Goal: Find specific page/section: Find specific page/section

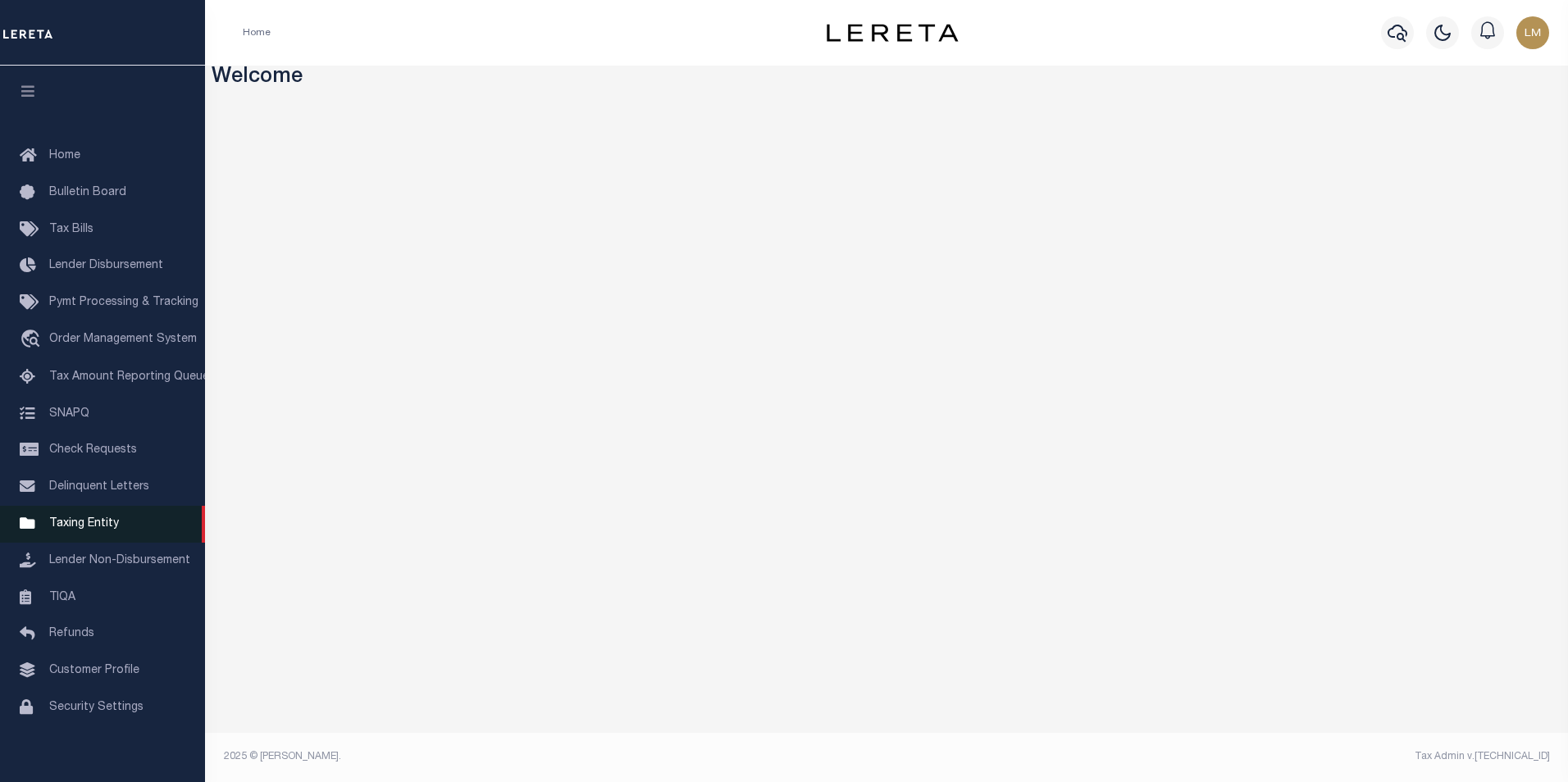
click at [59, 524] on span "Taxing Entity" at bounding box center [83, 523] width 70 height 11
click at [71, 530] on span "Taxing Entity" at bounding box center [83, 523] width 70 height 11
click at [112, 520] on link "Taxing Entity" at bounding box center [102, 524] width 205 height 37
click at [83, 539] on link "Taxing Entity" at bounding box center [102, 524] width 205 height 37
click at [71, 530] on span "Taxing Entity" at bounding box center [83, 523] width 70 height 11
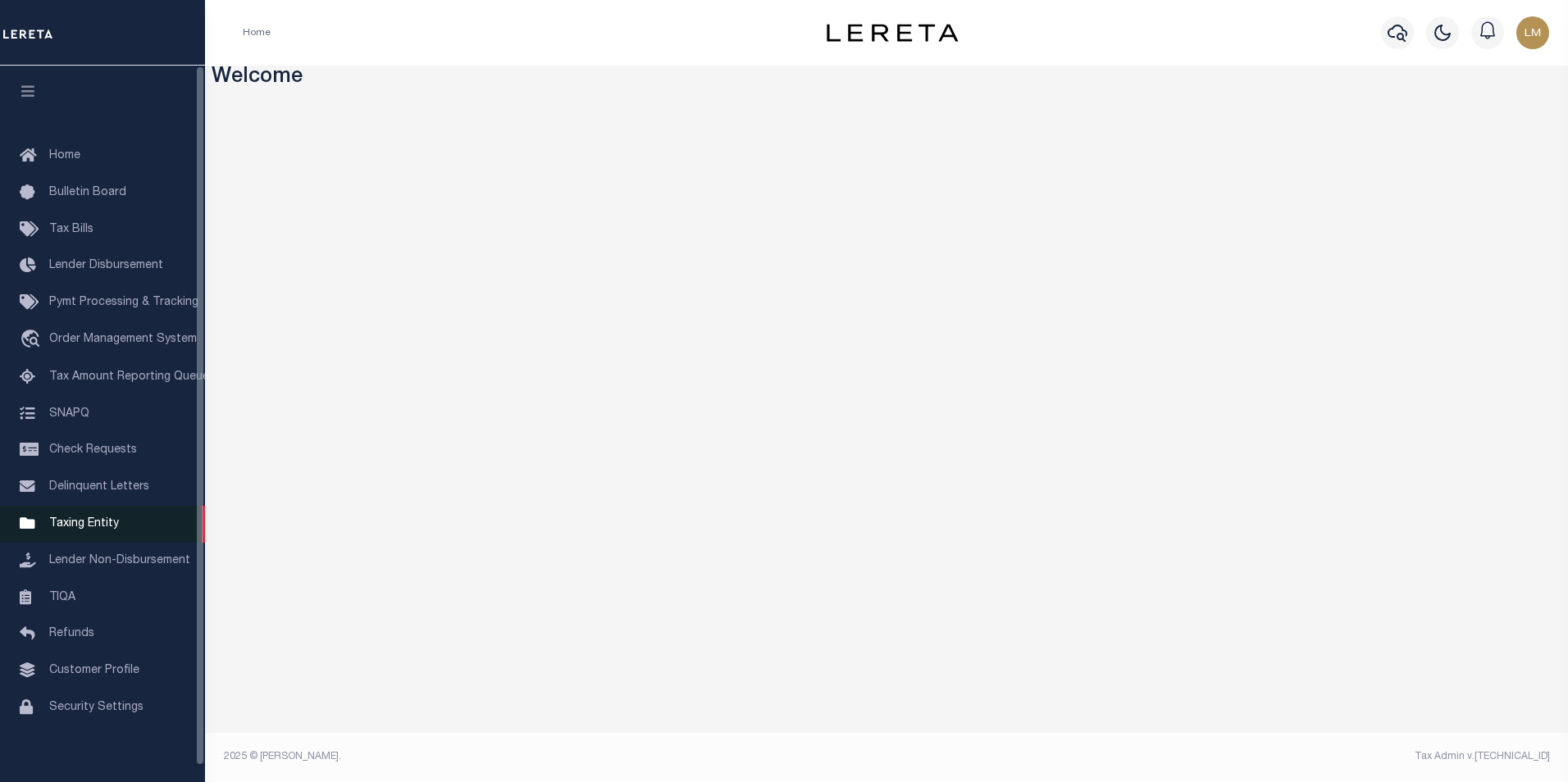
click at [99, 528] on span "Taxing Entity" at bounding box center [83, 523] width 70 height 11
click at [108, 530] on span "Taxing Entity" at bounding box center [83, 523] width 70 height 11
click at [106, 530] on span "Taxing Entity" at bounding box center [83, 523] width 70 height 11
click at [73, 529] on span "Taxing Entity" at bounding box center [83, 523] width 70 height 11
click at [84, 530] on span "Taxing Entity" at bounding box center [83, 523] width 70 height 11
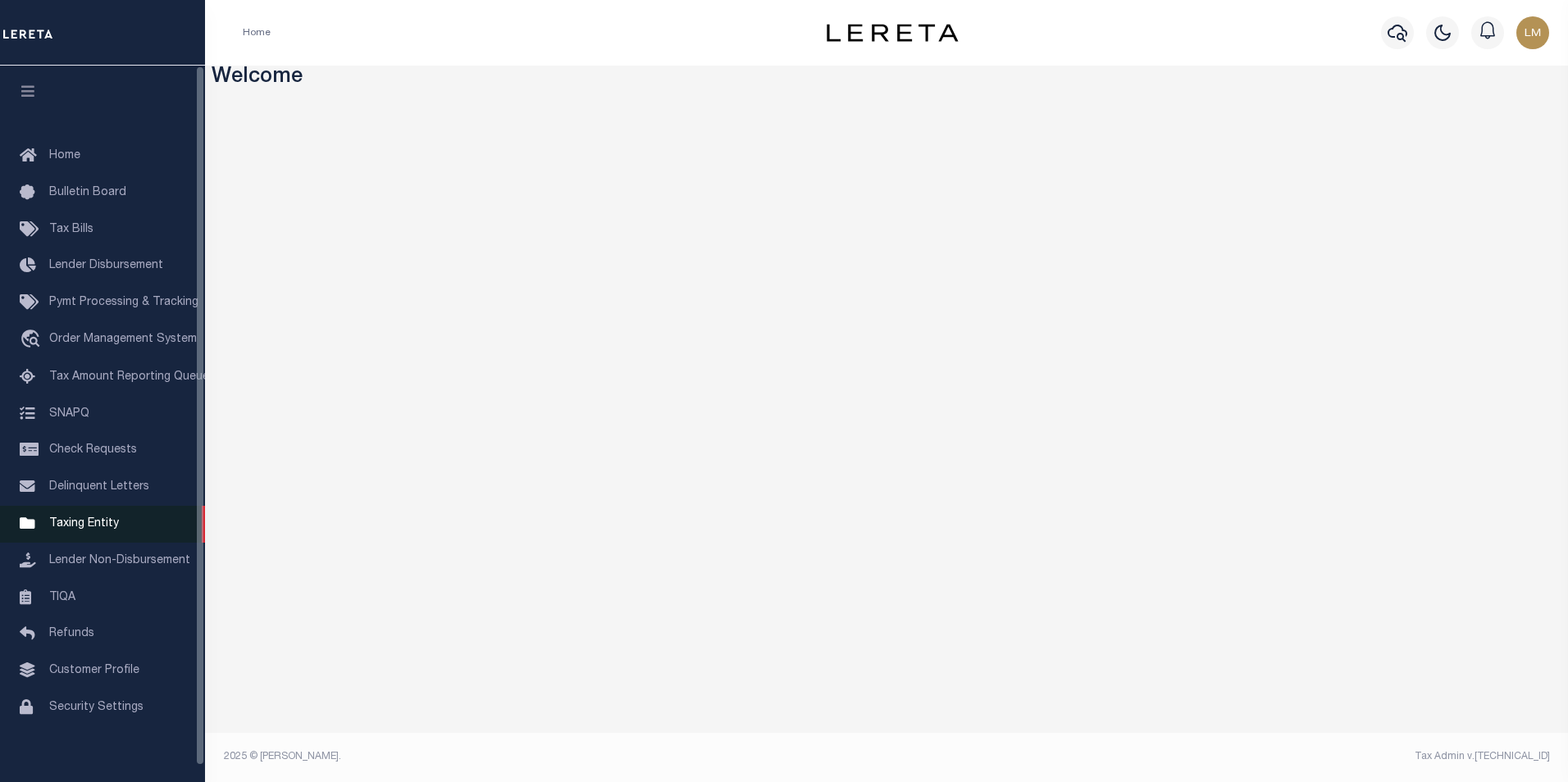
click at [78, 530] on span "Taxing Entity" at bounding box center [83, 523] width 70 height 11
click at [84, 529] on span "Taxing Entity" at bounding box center [83, 523] width 70 height 11
click at [80, 525] on span "Taxing Entity" at bounding box center [83, 523] width 70 height 11
click at [113, 539] on link "Taxing Entity" at bounding box center [102, 524] width 205 height 37
click at [75, 528] on span "Taxing Entity" at bounding box center [83, 523] width 70 height 11
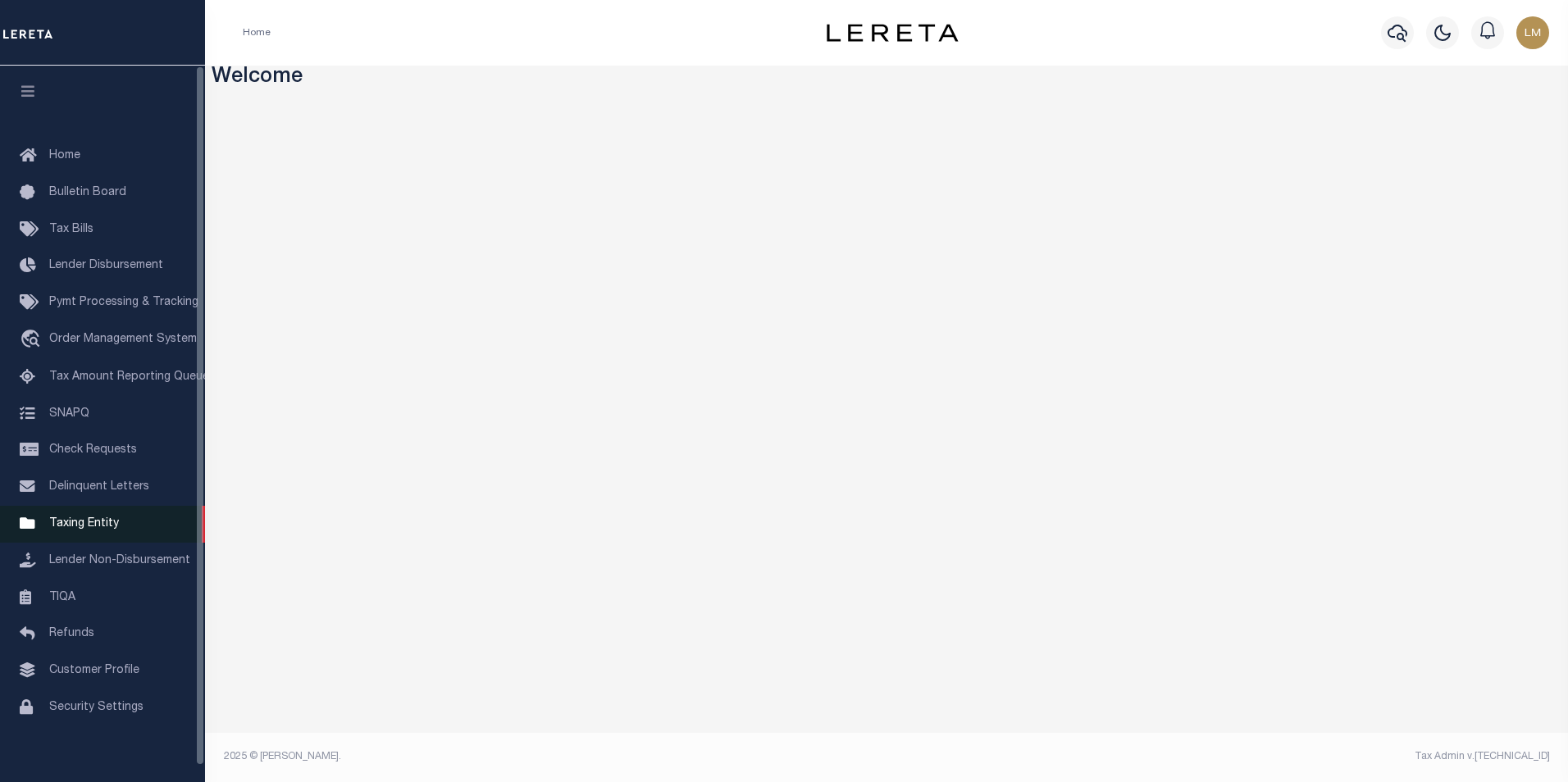
click at [73, 530] on span "Taxing Entity" at bounding box center [83, 523] width 70 height 11
click at [87, 529] on span "Taxing Entity" at bounding box center [83, 523] width 70 height 11
click at [105, 525] on span "Taxing Entity" at bounding box center [83, 523] width 70 height 11
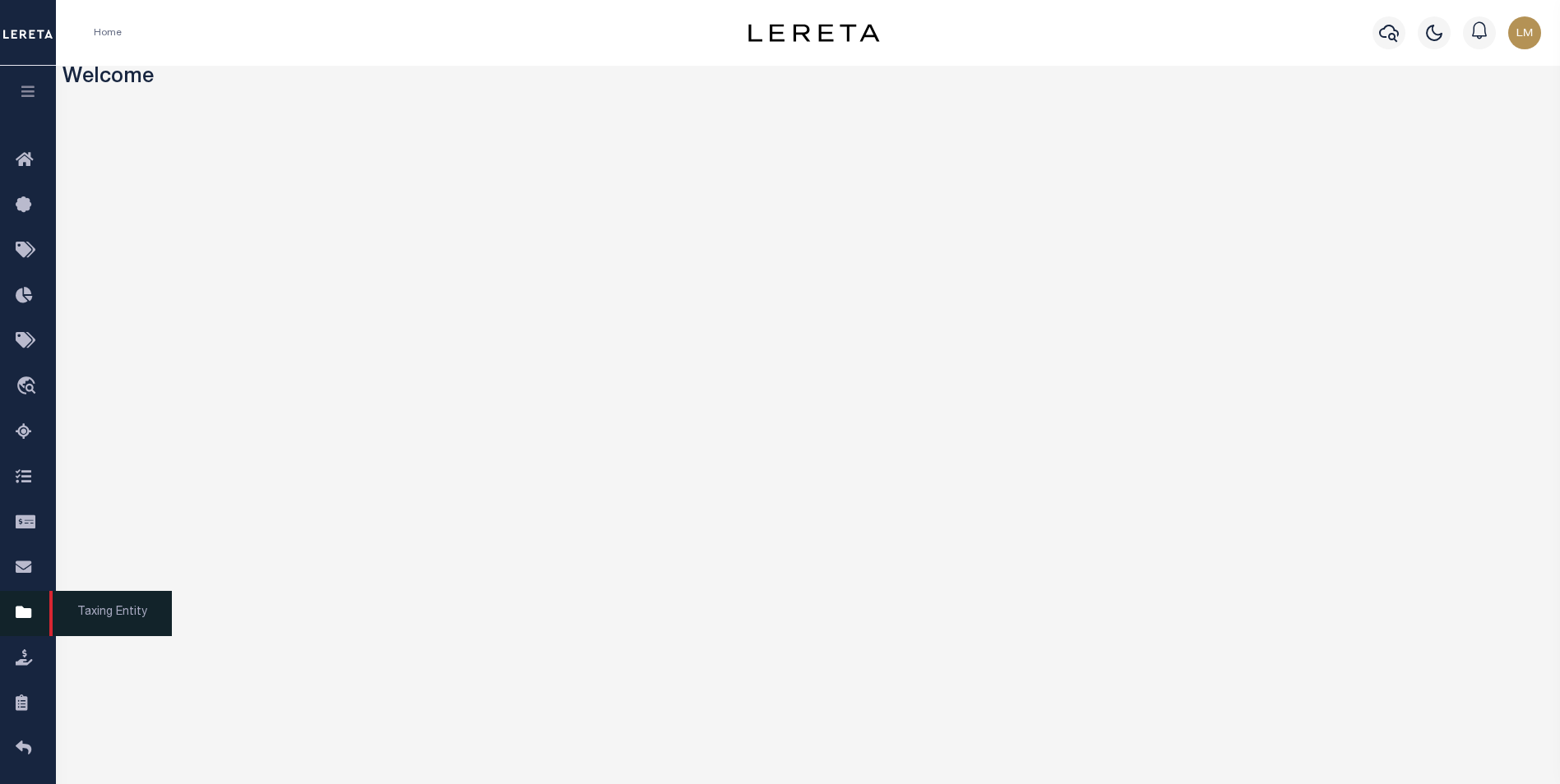
click at [26, 618] on icon at bounding box center [28, 613] width 26 height 21
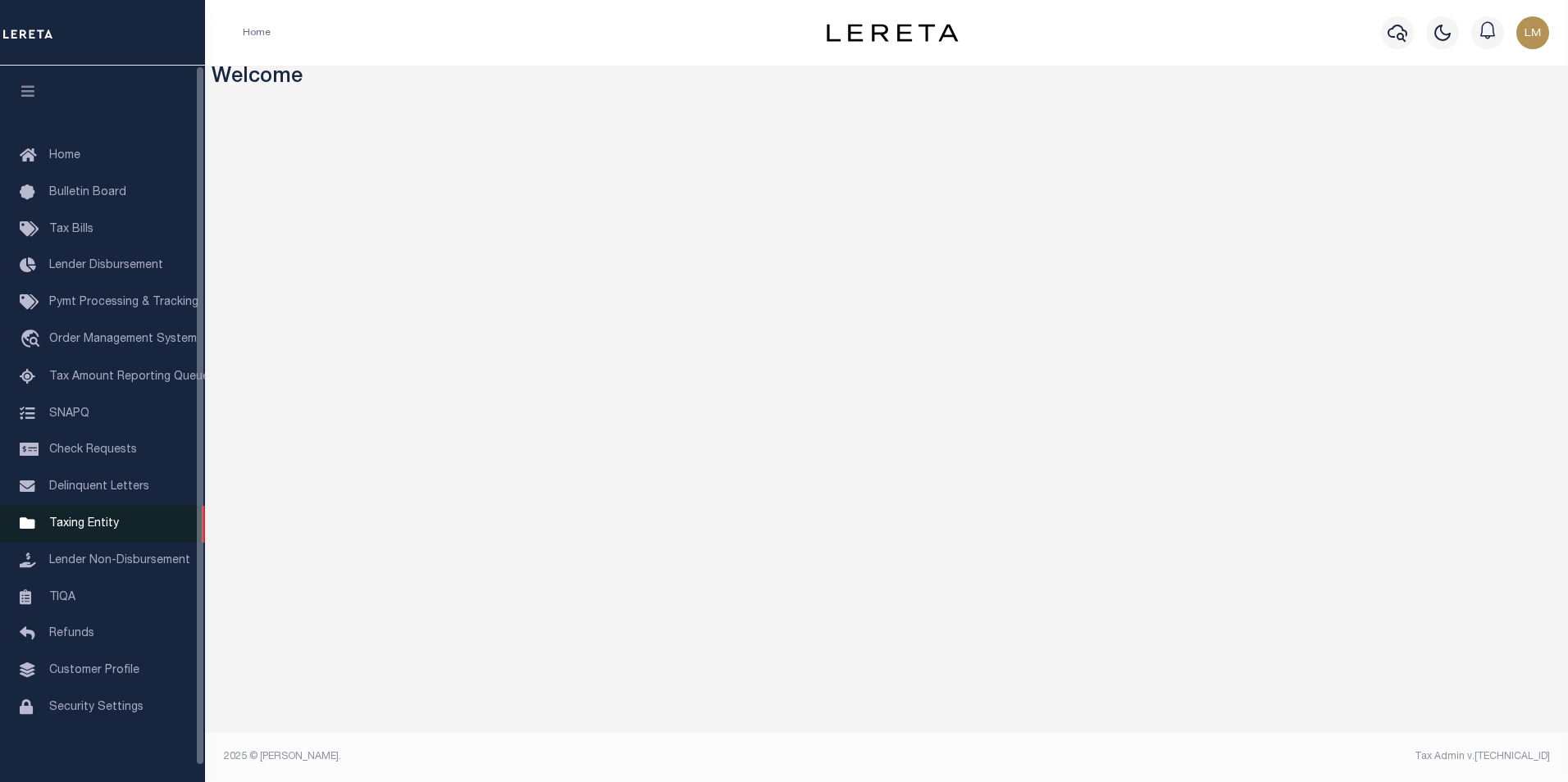
click at [83, 530] on span "Taxing Entity" at bounding box center [83, 523] width 70 height 11
click at [65, 530] on span "Taxing Entity" at bounding box center [83, 523] width 70 height 11
